Goal: Task Accomplishment & Management: Manage account settings

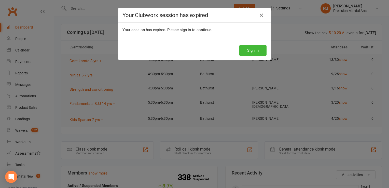
click at [254, 48] on button "Sign In" at bounding box center [252, 50] width 27 height 11
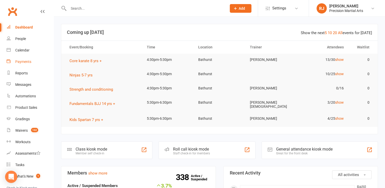
click at [28, 64] on div "Payments" at bounding box center [23, 62] width 16 height 4
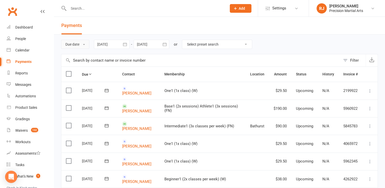
click at [76, 46] on button "Due date" at bounding box center [75, 44] width 28 height 9
click at [81, 74] on link "Date failed" at bounding box center [86, 76] width 50 height 10
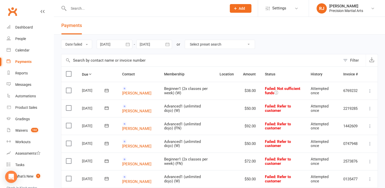
click at [369, 89] on icon at bounding box center [370, 90] width 5 height 5
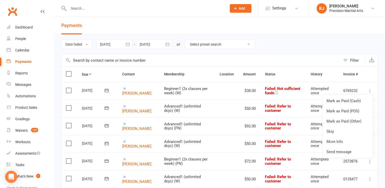
click at [71, 91] on label at bounding box center [69, 90] width 7 height 5
click at [69, 88] on input "checkbox" at bounding box center [67, 88] width 3 height 0
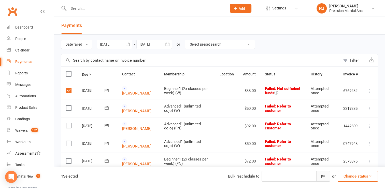
click at [322, 180] on button "button" at bounding box center [324, 176] width 14 height 11
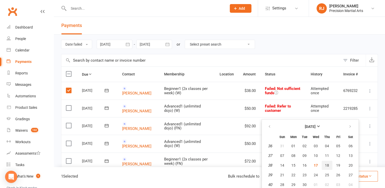
click at [333, 168] on button "18" at bounding box center [327, 165] width 11 height 9
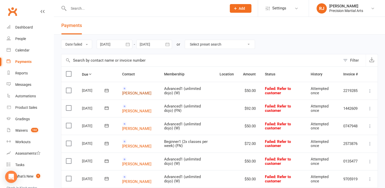
click at [143, 91] on link "Tristinn Breen" at bounding box center [136, 93] width 29 height 5
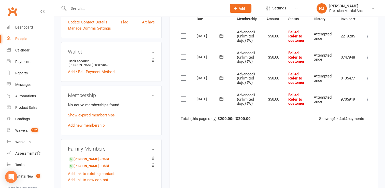
scroll to position [61, 0]
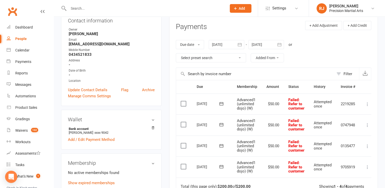
click at [265, 40] on div at bounding box center [267, 44] width 36 height 9
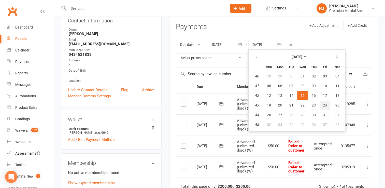
click at [324, 105] on span "24" at bounding box center [325, 105] width 4 height 4
type input "24 Oct 2025"
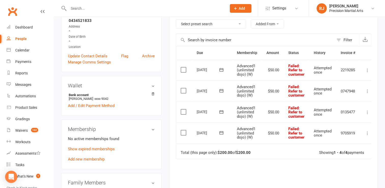
scroll to position [96, 0]
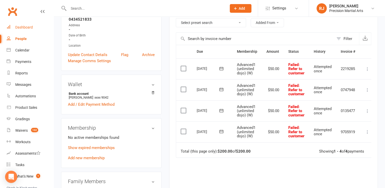
click at [22, 27] on div "Dashboard" at bounding box center [24, 27] width 18 height 4
